Goal: Transaction & Acquisition: Download file/media

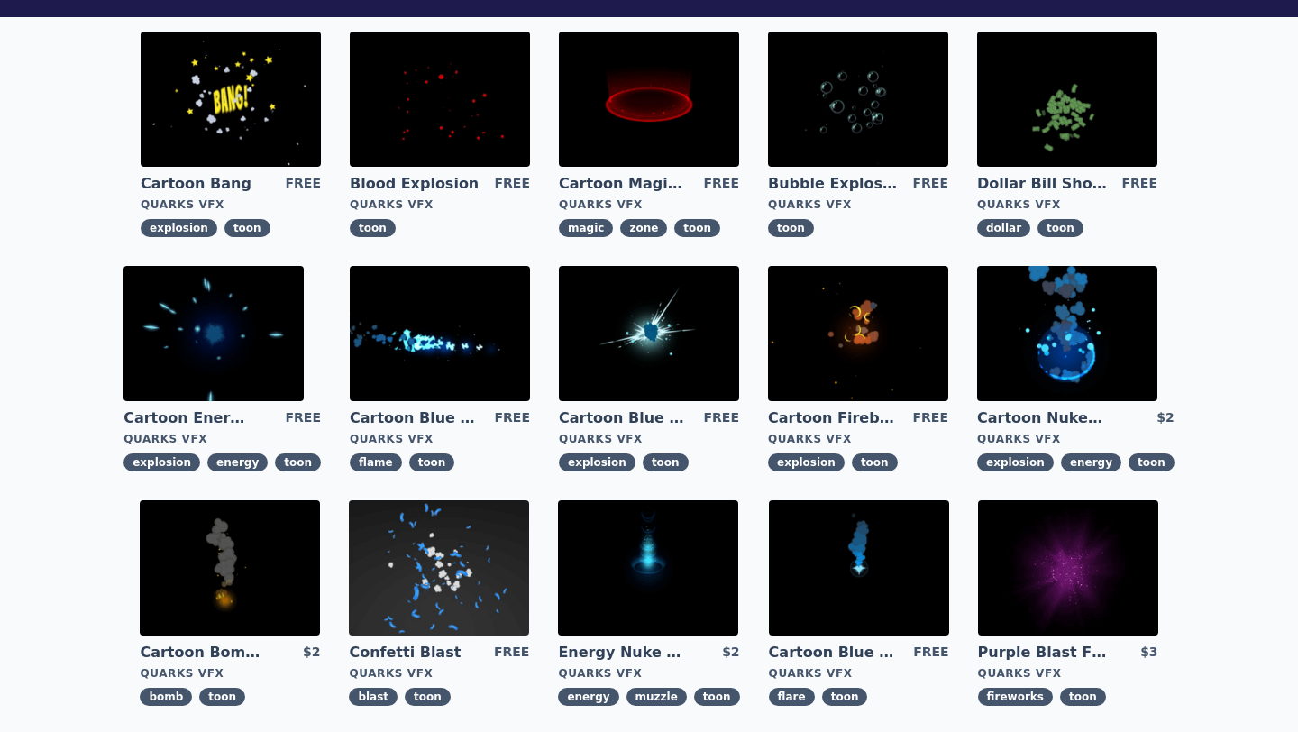
scroll to position [210, 0]
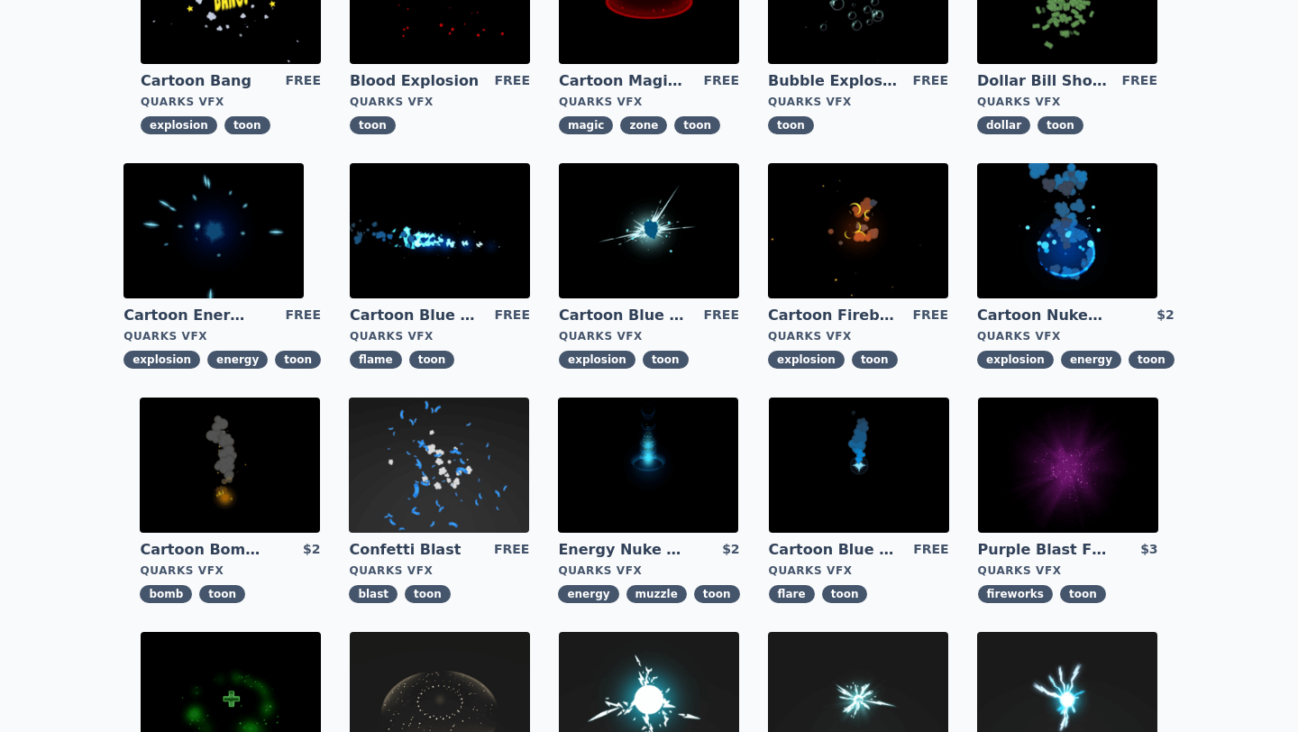
click at [265, 477] on img at bounding box center [230, 465] width 180 height 135
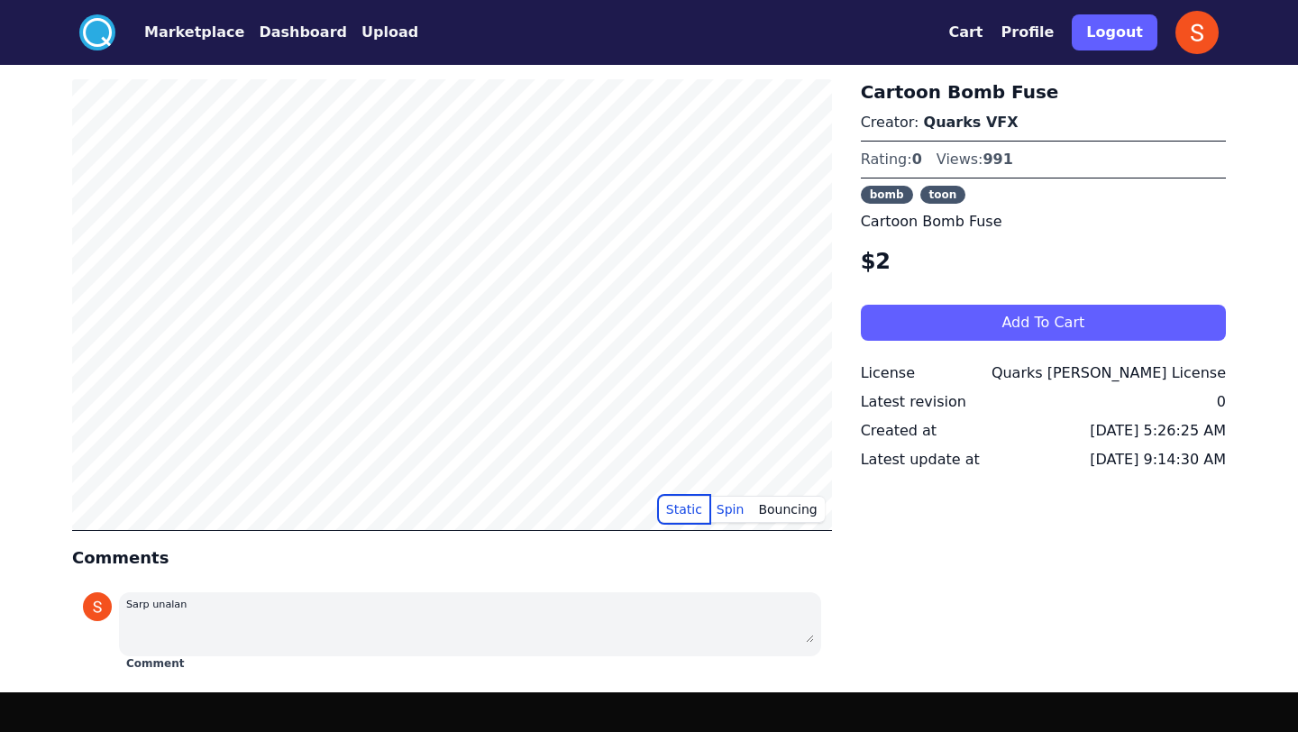
click at [674, 503] on button "Static" at bounding box center [684, 509] width 50 height 27
click at [787, 508] on button "Bouncing" at bounding box center [787, 509] width 73 height 27
click at [684, 507] on button "Static" at bounding box center [684, 509] width 50 height 27
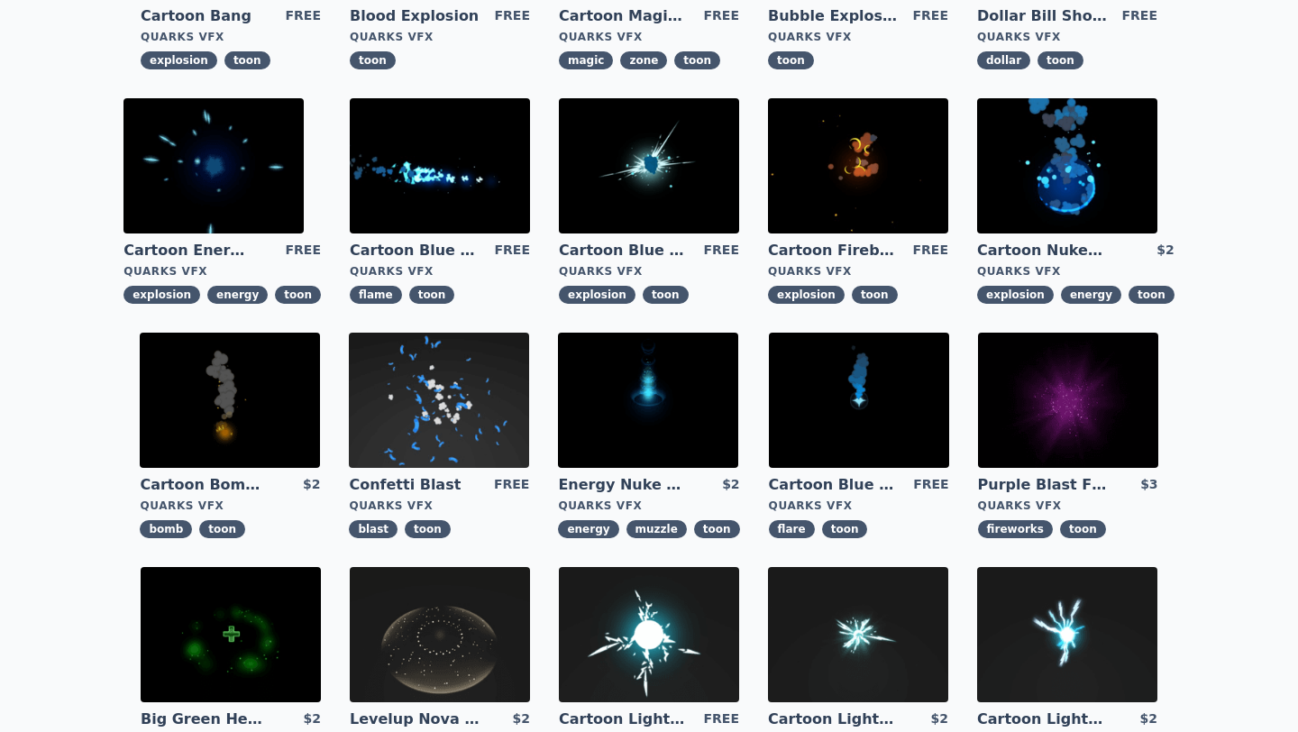
scroll to position [378, 0]
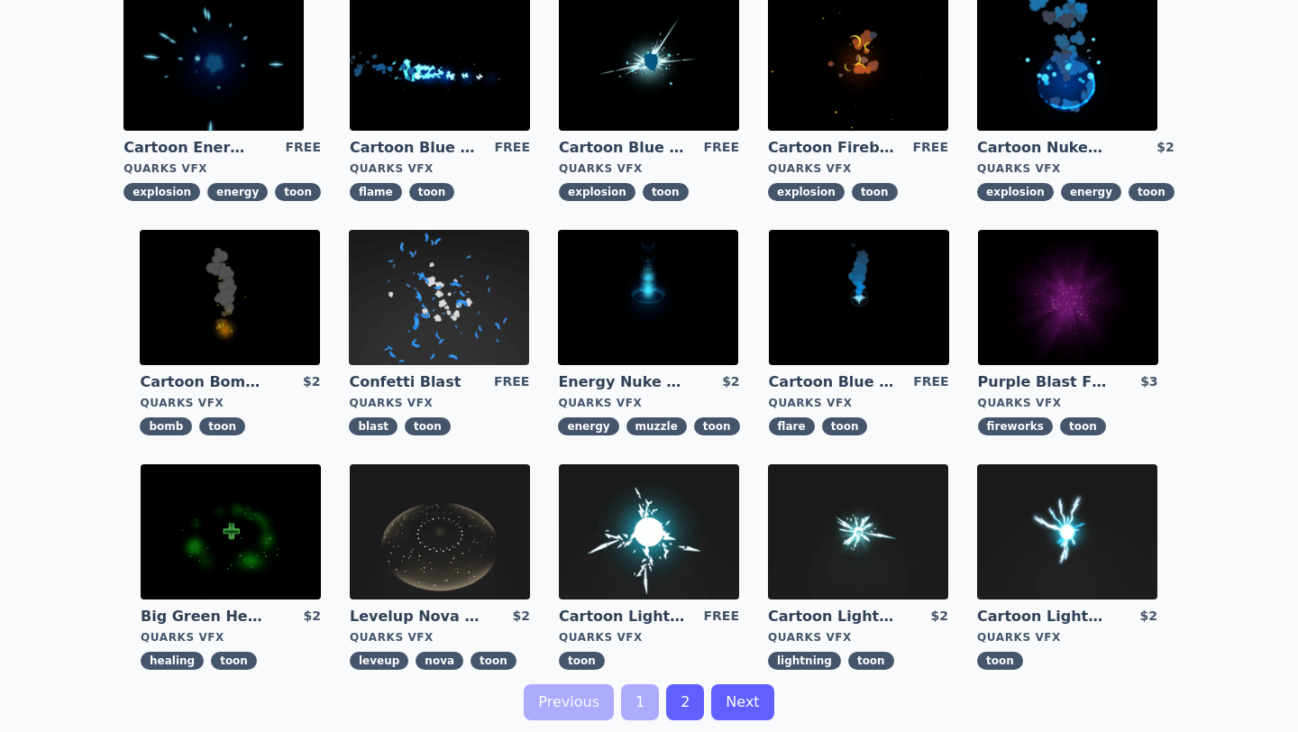
click at [826, 298] on img at bounding box center [859, 297] width 180 height 135
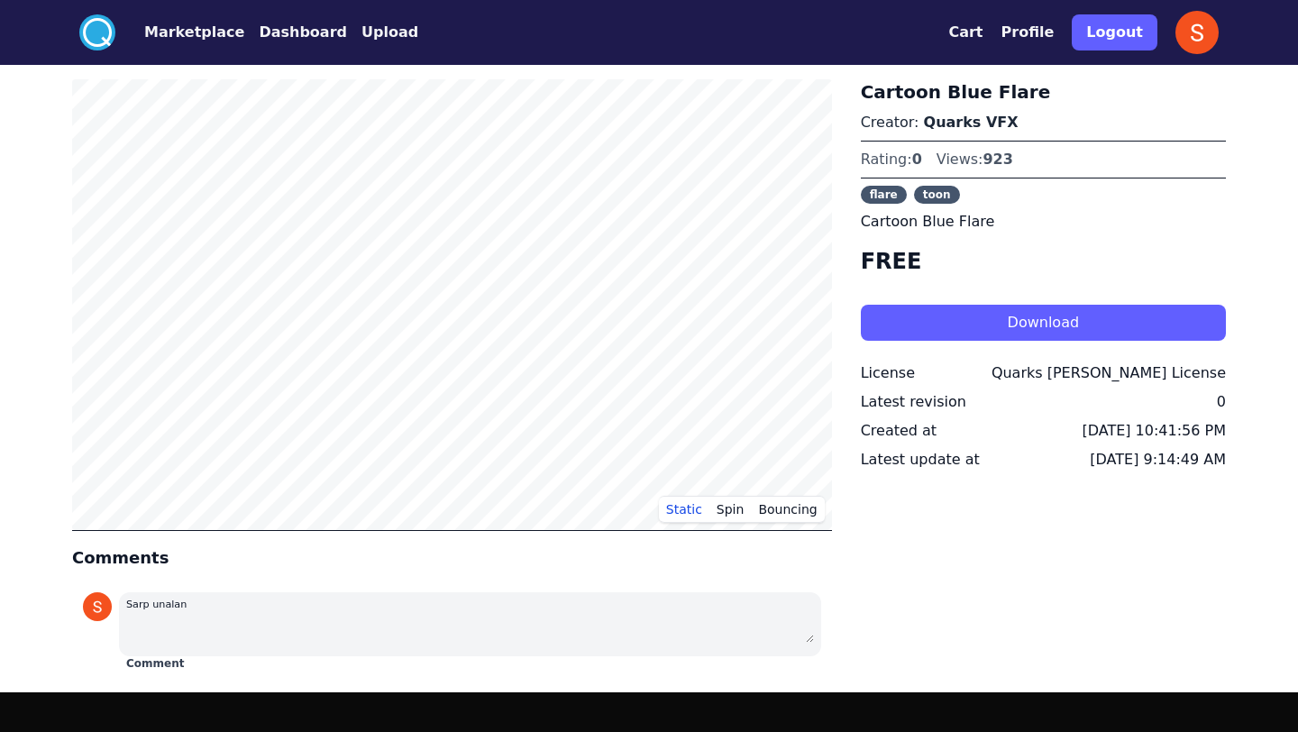
click at [920, 311] on button "Download" at bounding box center [1043, 323] width 365 height 36
click at [1037, 30] on button "Profile" at bounding box center [1028, 33] width 53 height 22
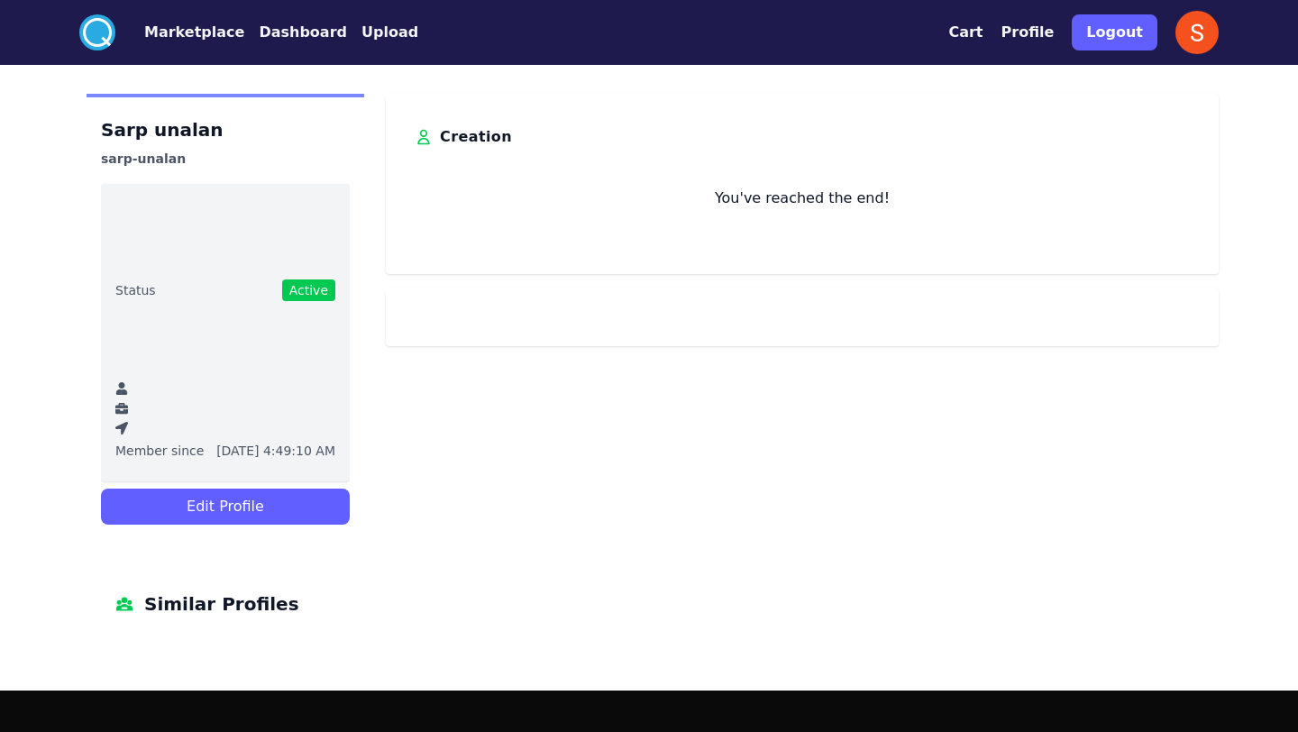
click at [283, 35] on button "Dashboard" at bounding box center [303, 33] width 88 height 22
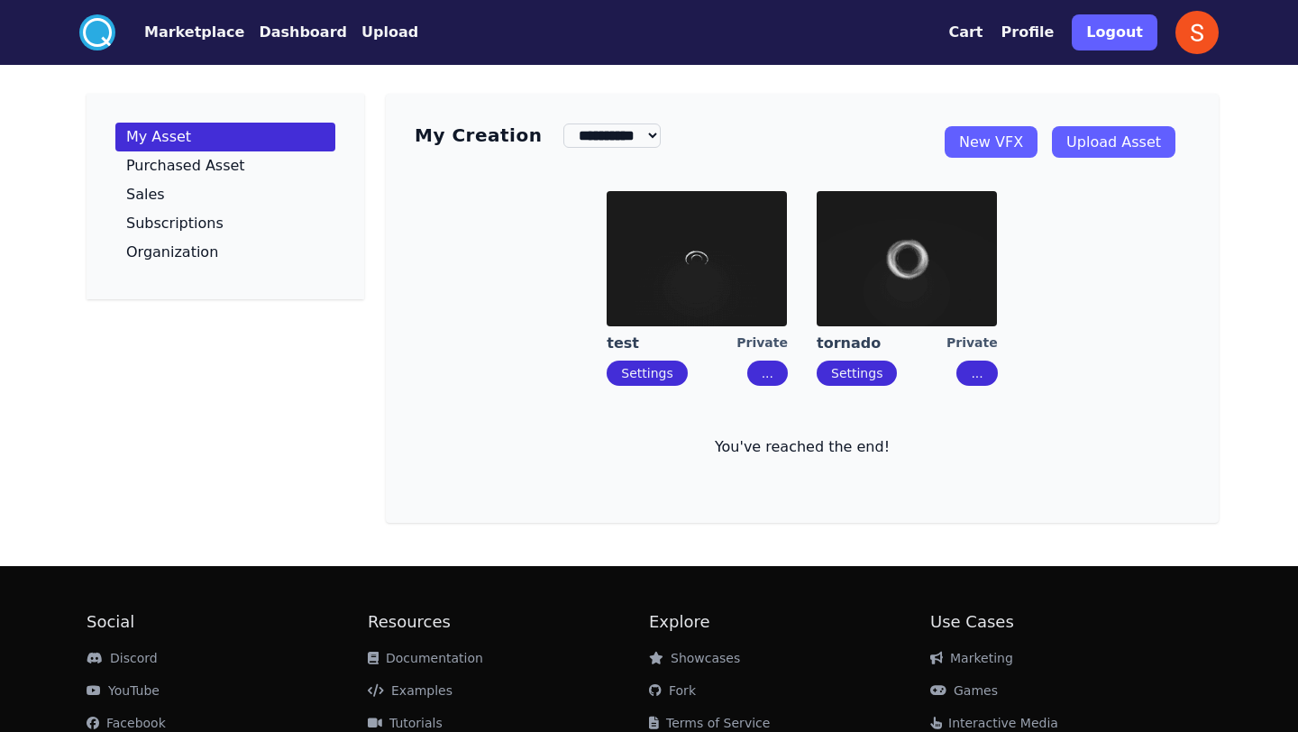
click at [1016, 140] on link "New VFX" at bounding box center [991, 142] width 93 height 32
